Goal: Check status: Check status

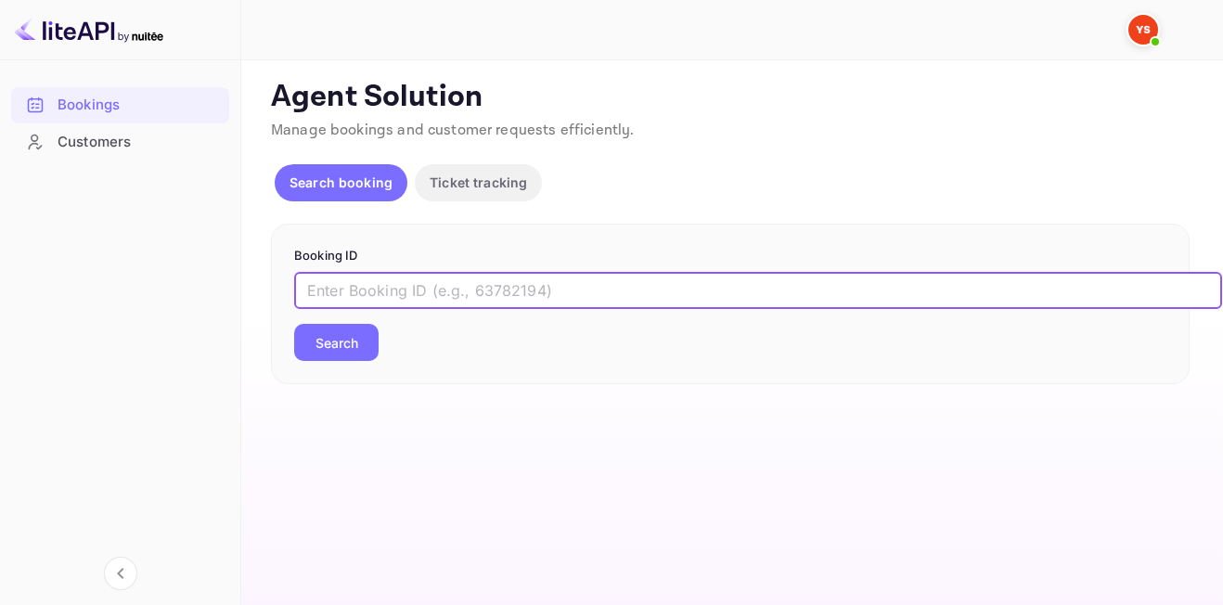
click at [488, 307] on input "text" at bounding box center [758, 290] width 928 height 37
paste input "9381894"
type input "9381894"
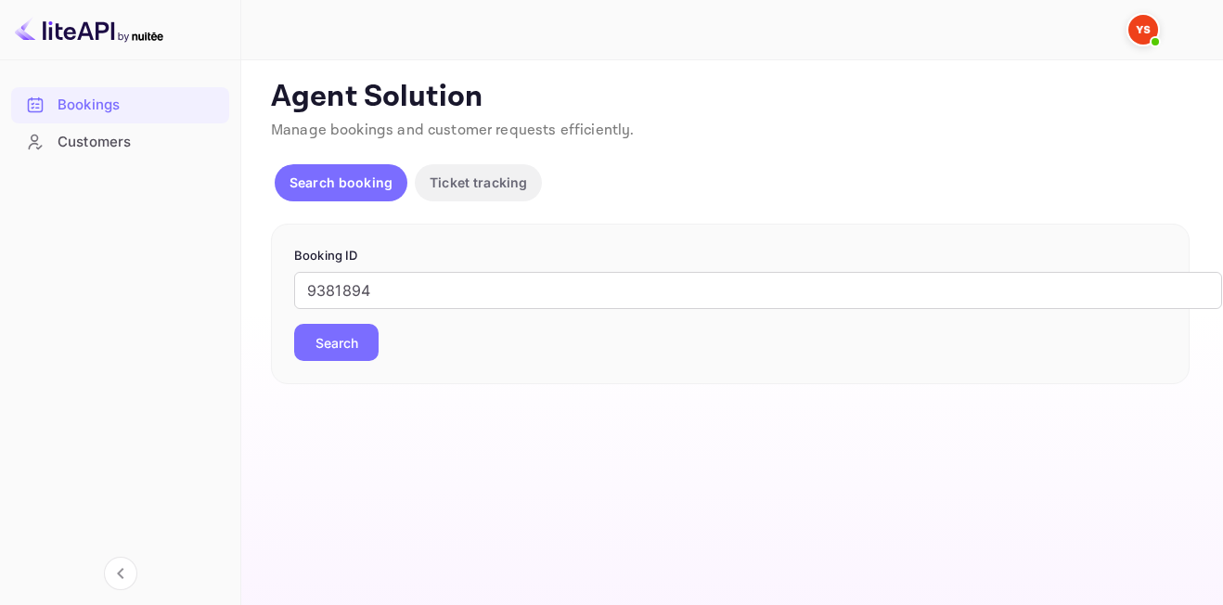
click at [352, 344] on button "Search" at bounding box center [336, 342] width 84 height 37
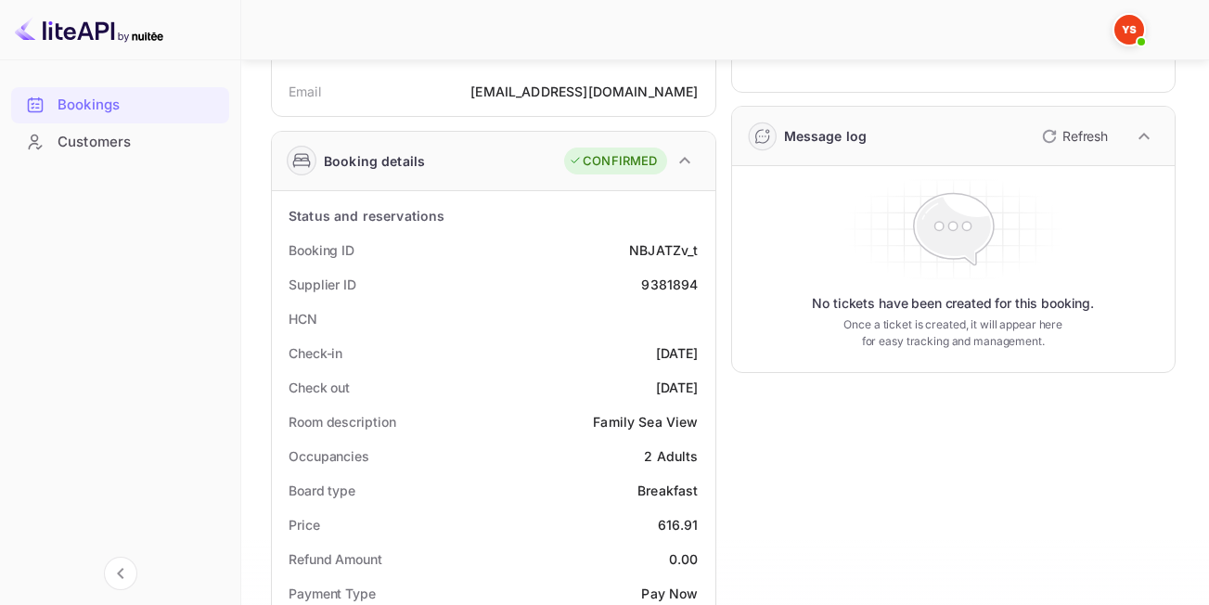
scroll to position [193, 0]
